Goal: Navigation & Orientation: Understand site structure

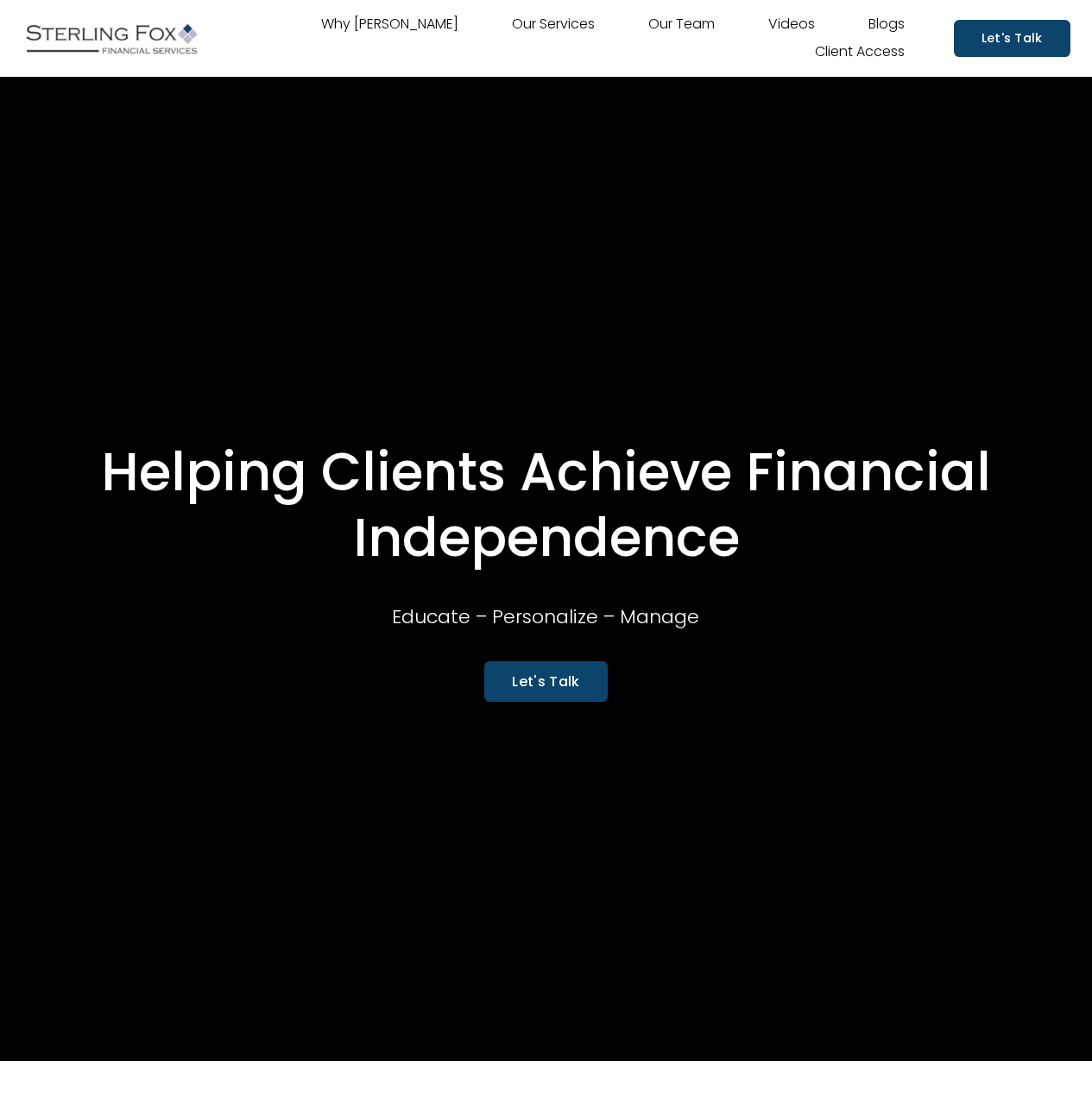
click at [415, 24] on link "Why [PERSON_NAME]" at bounding box center [389, 25] width 137 height 28
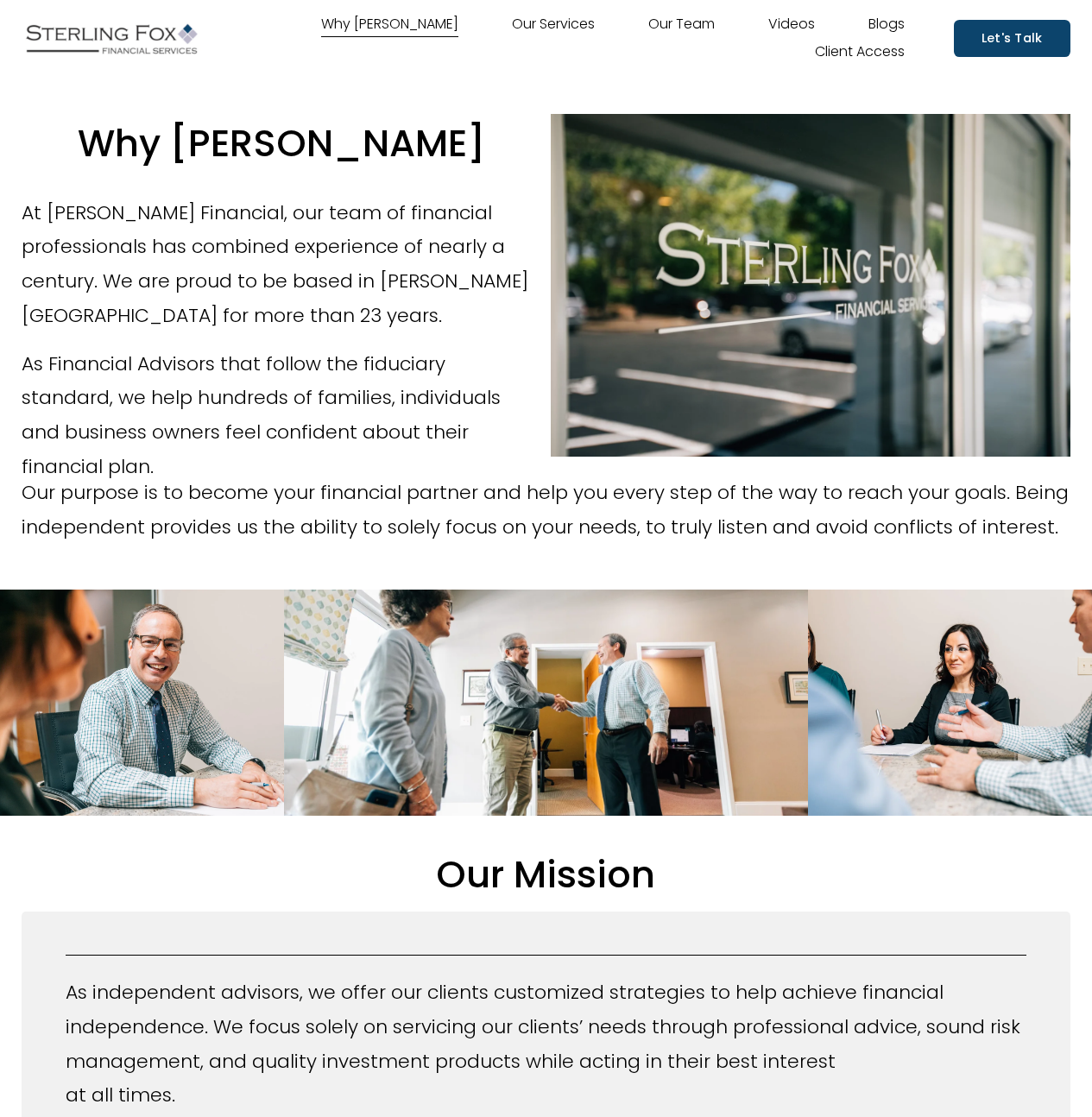
click at [548, 23] on link "Our Services" at bounding box center [553, 25] width 83 height 28
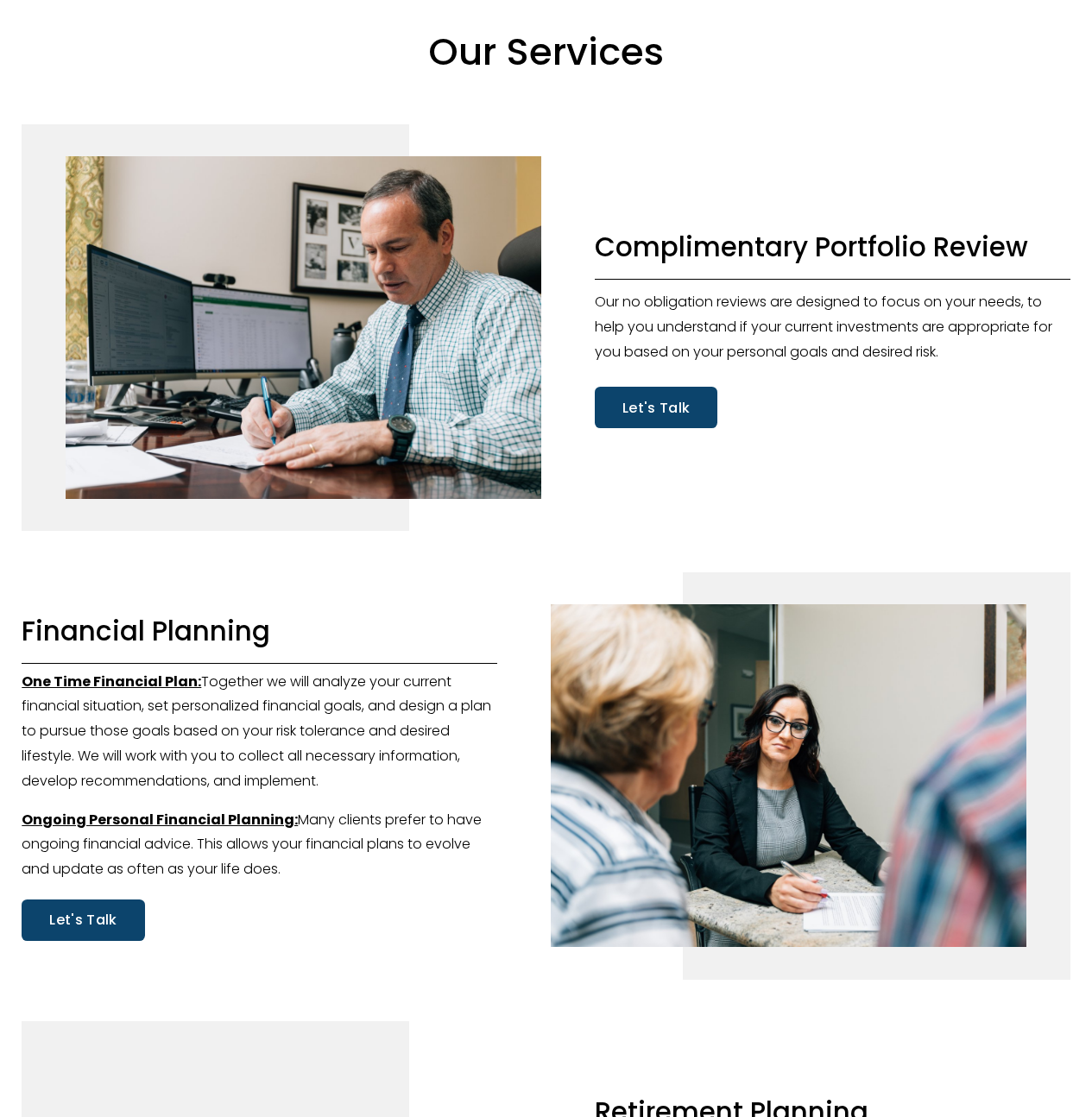
scroll to position [163, 0]
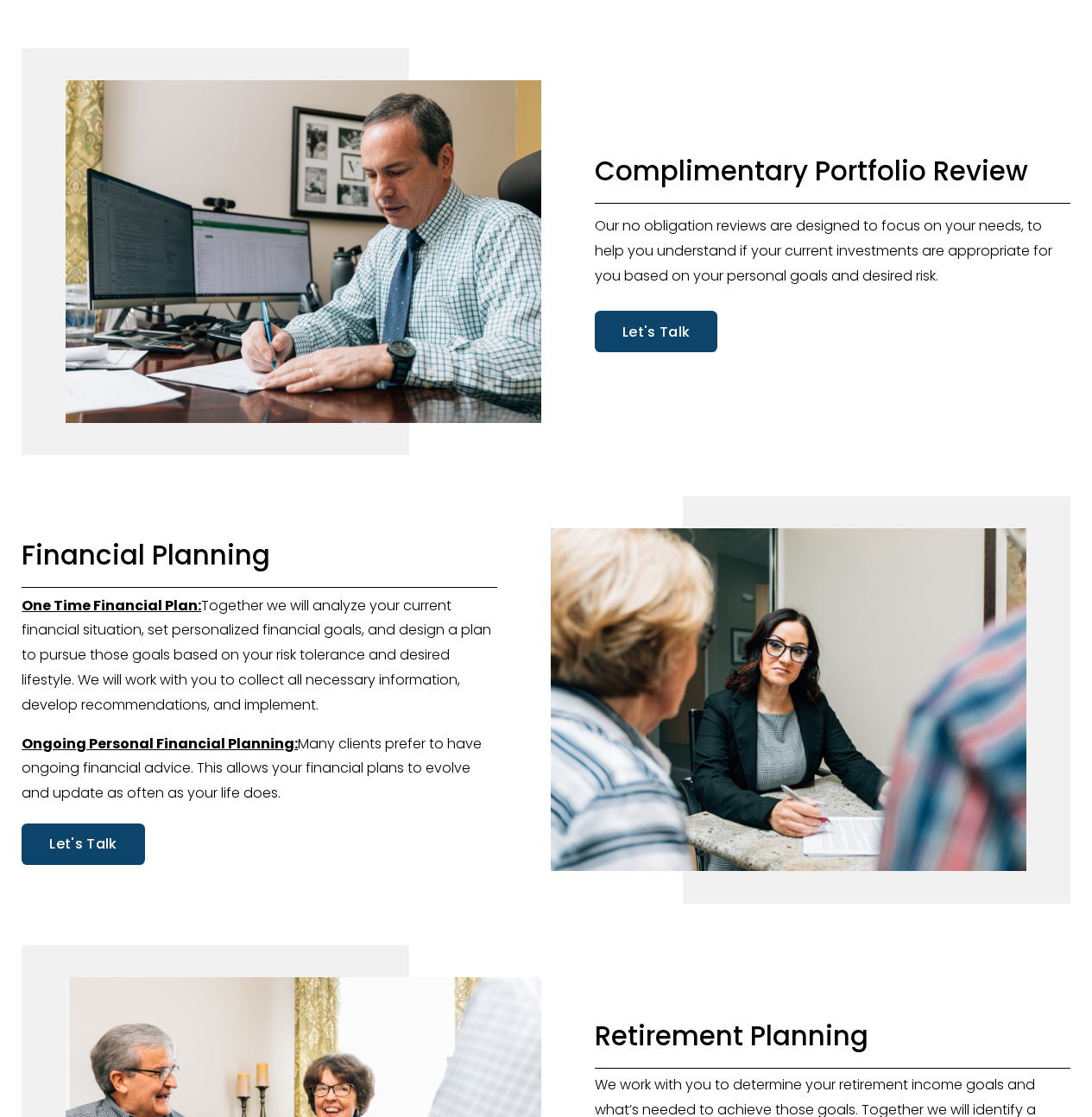
click at [108, 615] on div at bounding box center [259, 587] width 476 height 54
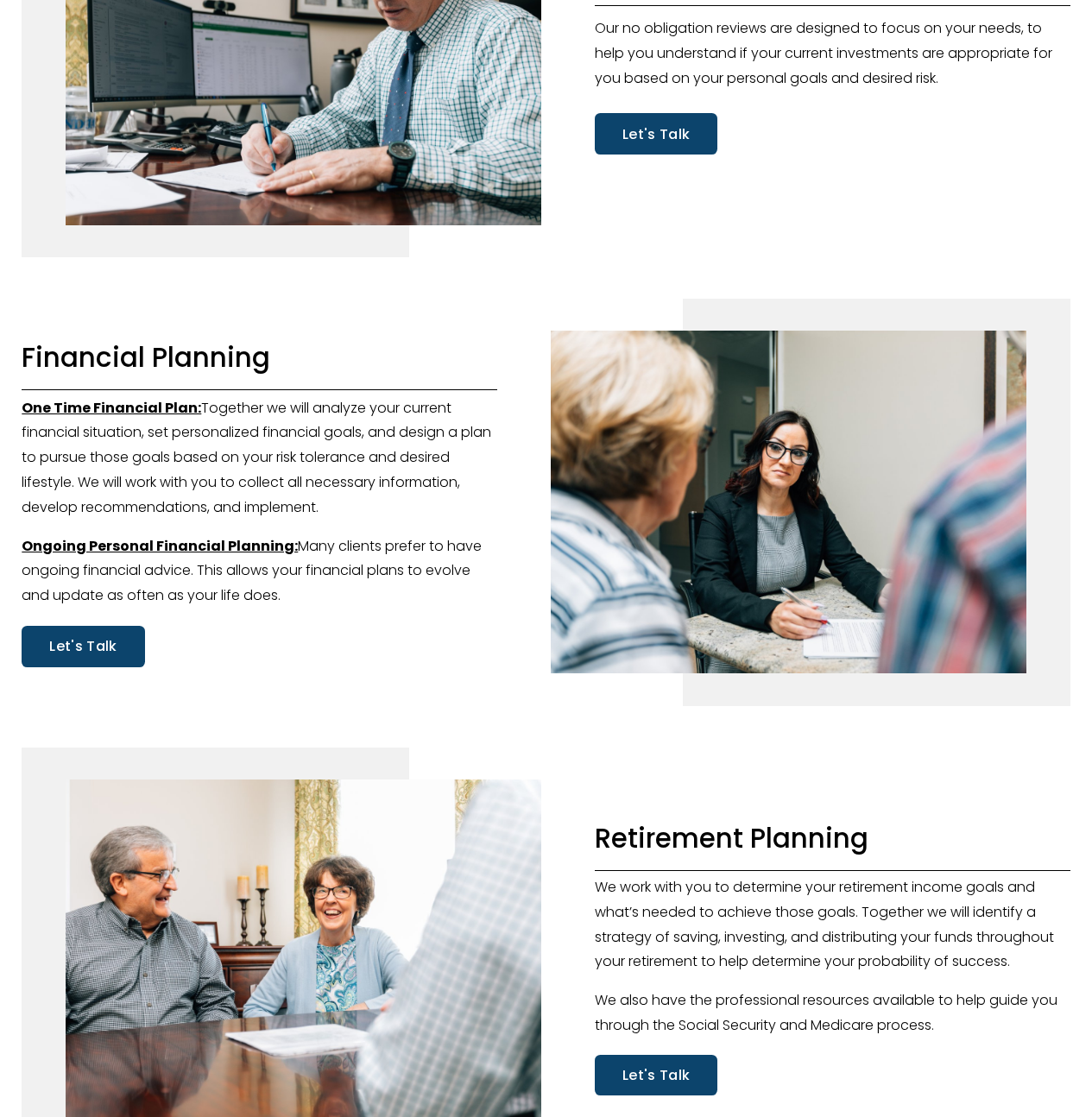
scroll to position [0, 0]
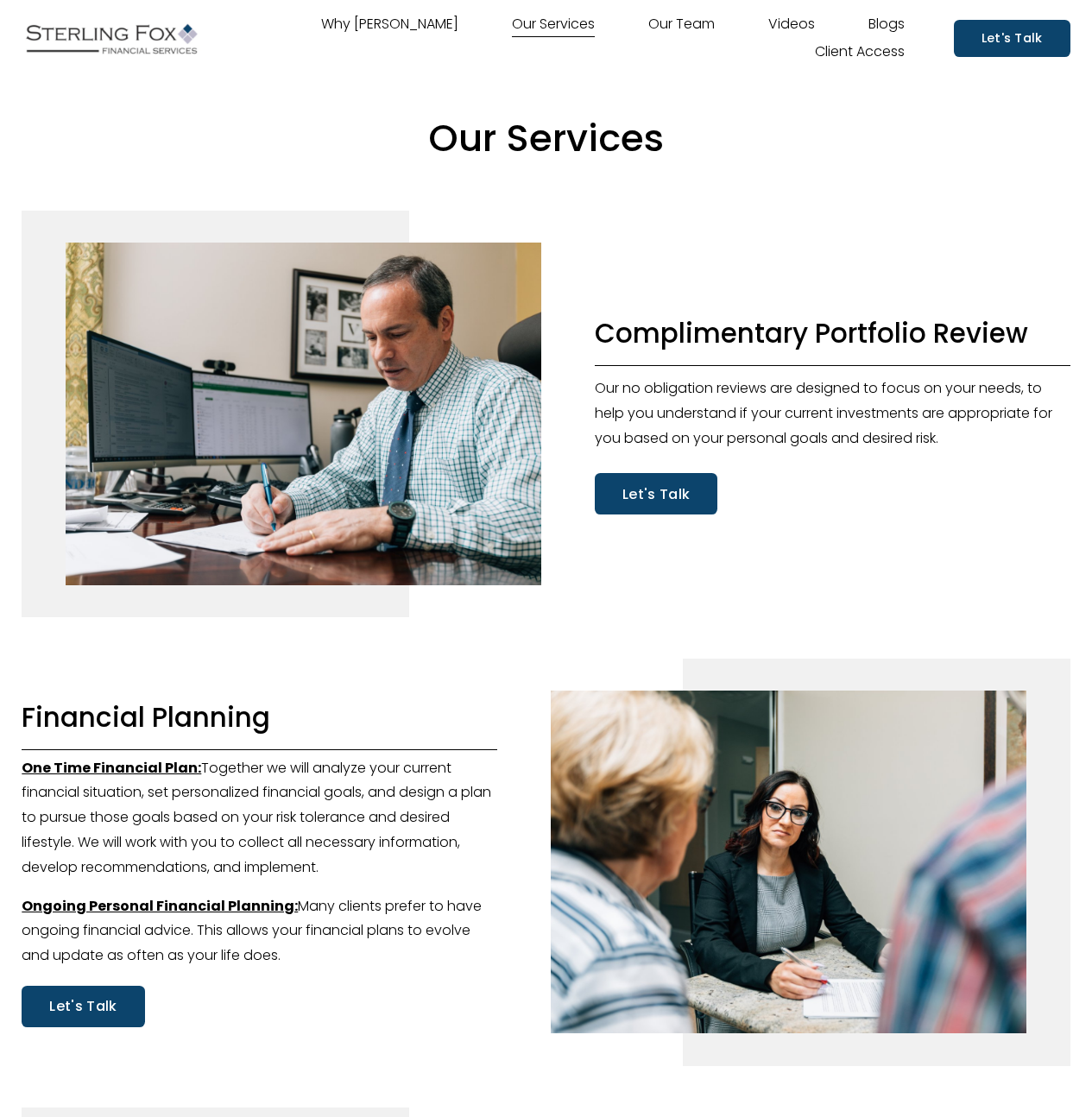
click at [691, 28] on link "Our Team" at bounding box center [681, 25] width 66 height 28
